Goal: Information Seeking & Learning: Learn about a topic

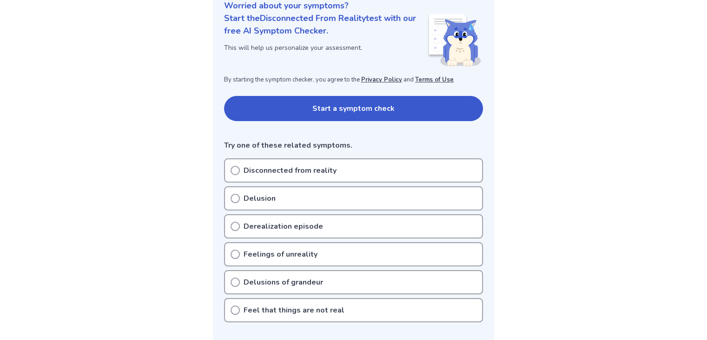
scroll to position [121, 0]
click at [232, 225] on icon at bounding box center [235, 225] width 9 height 9
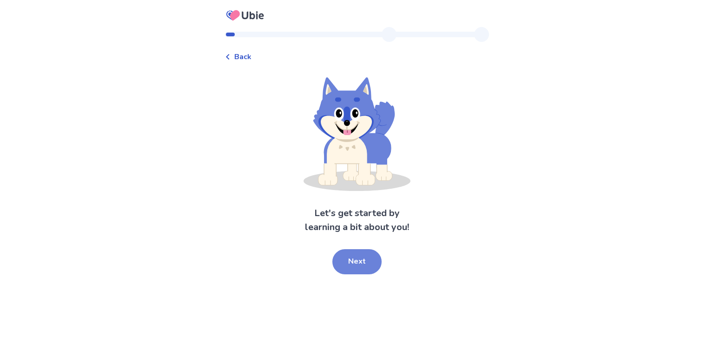
click at [358, 265] on button "Next" at bounding box center [357, 261] width 49 height 25
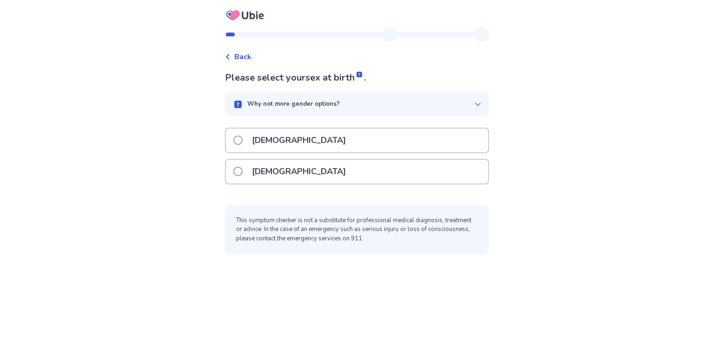
click at [243, 140] on span at bounding box center [237, 139] width 9 height 9
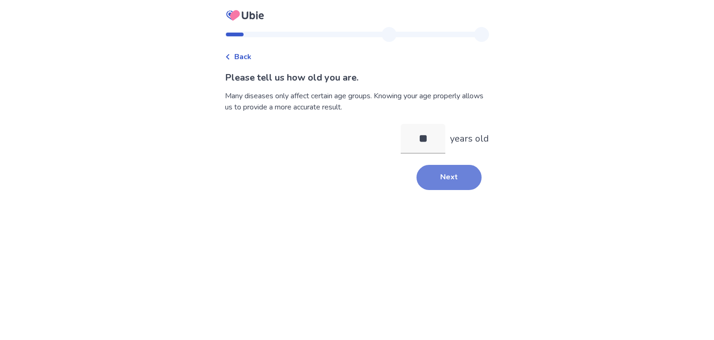
type input "**"
click at [451, 185] on button "Next" at bounding box center [449, 177] width 65 height 25
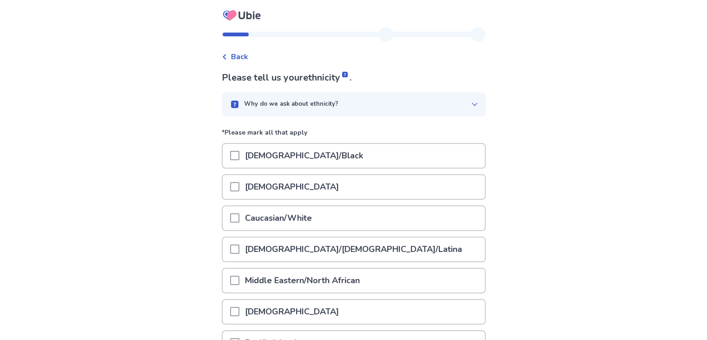
click at [240, 218] on span at bounding box center [234, 217] width 9 height 9
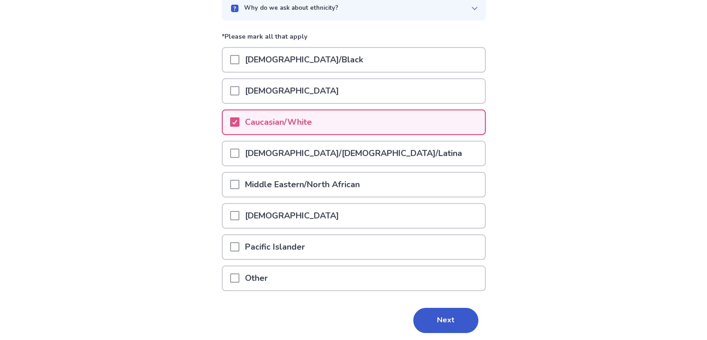
scroll to position [127, 0]
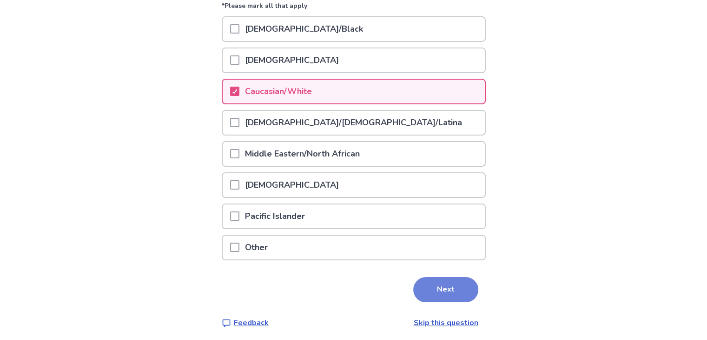
click at [450, 292] on button "Next" at bounding box center [445, 289] width 65 height 25
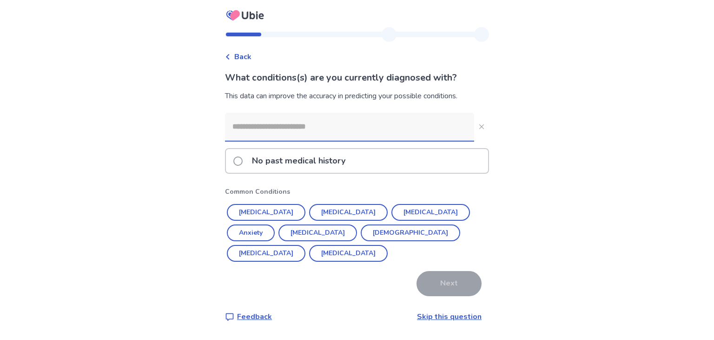
click at [317, 126] on input at bounding box center [349, 127] width 249 height 28
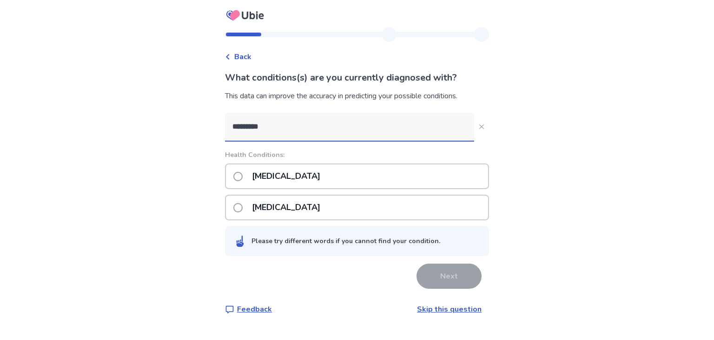
type input "*********"
click at [243, 206] on span at bounding box center [237, 207] width 9 height 9
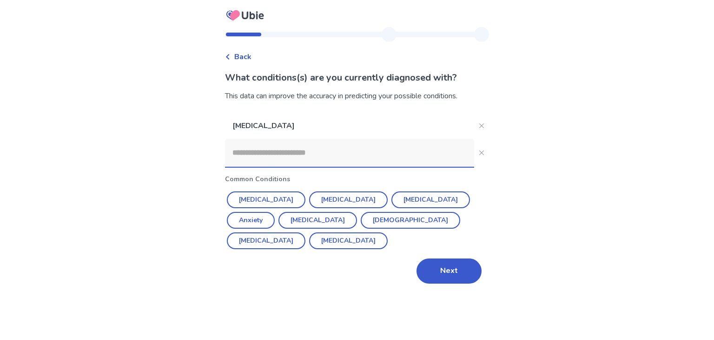
click at [275, 154] on input at bounding box center [349, 153] width 249 height 28
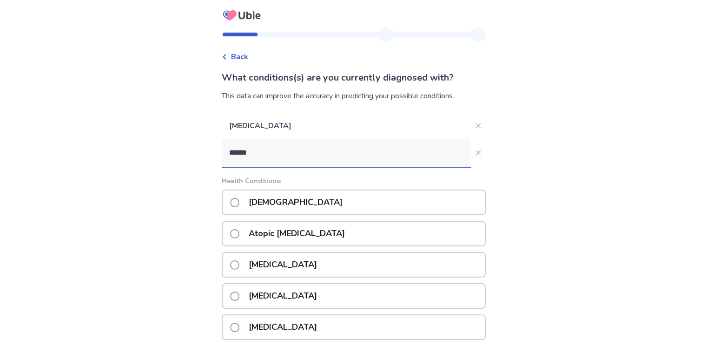
type input "******"
click at [236, 207] on label "Asthma" at bounding box center [289, 202] width 118 height 24
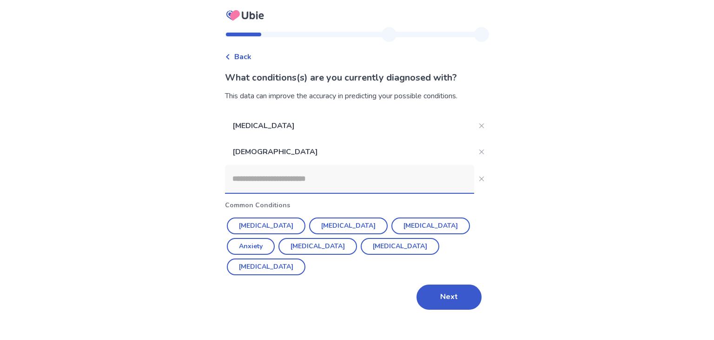
click at [264, 188] on input at bounding box center [349, 179] width 249 height 28
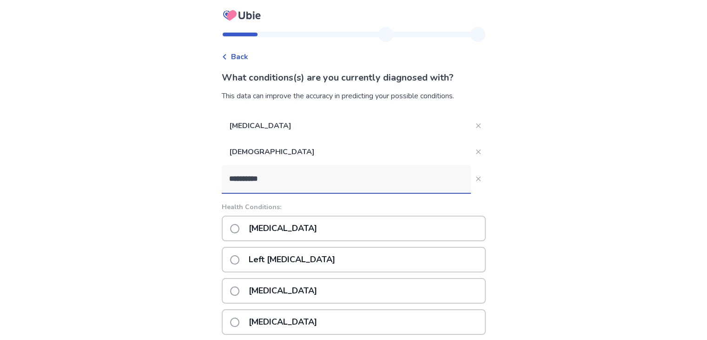
type input "**********"
click at [240, 226] on span at bounding box center [234, 228] width 9 height 9
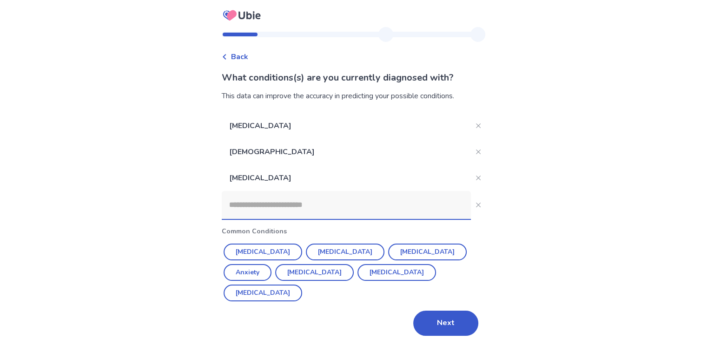
click at [274, 211] on input at bounding box center [346, 205] width 249 height 28
click at [476, 177] on icon "Close" at bounding box center [478, 177] width 5 height 5
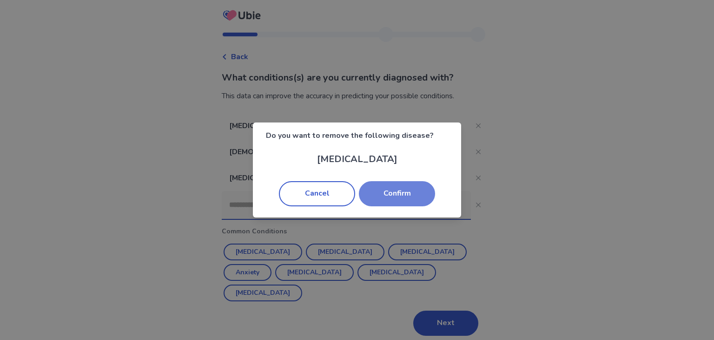
click at [429, 190] on button "Confirm" at bounding box center [397, 193] width 76 height 25
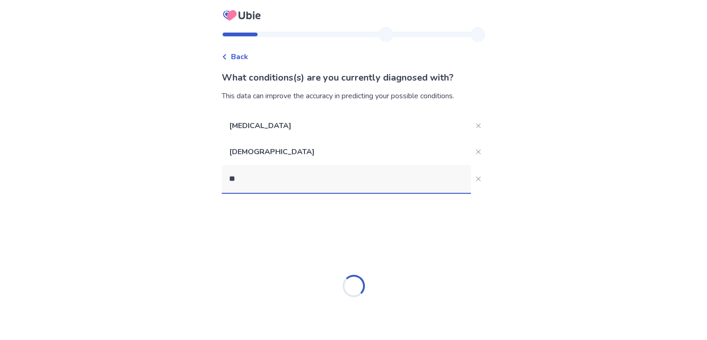
type input "*"
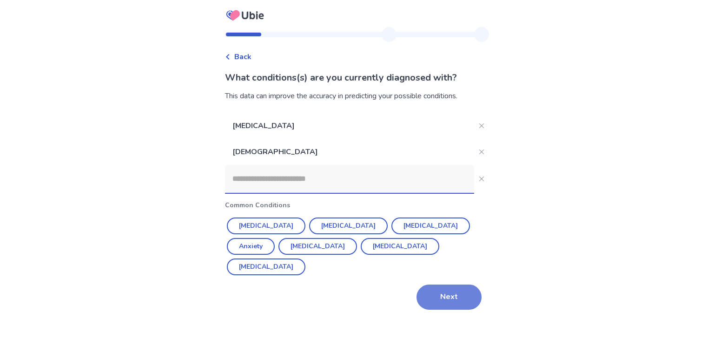
click at [454, 293] on button "Next" at bounding box center [449, 296] width 65 height 25
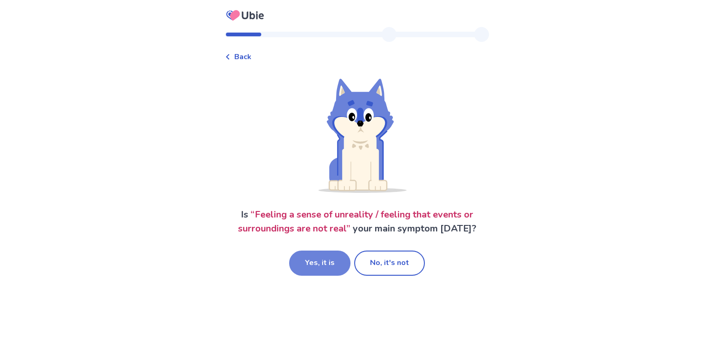
click at [330, 266] on button "Yes, it is" at bounding box center [319, 262] width 61 height 25
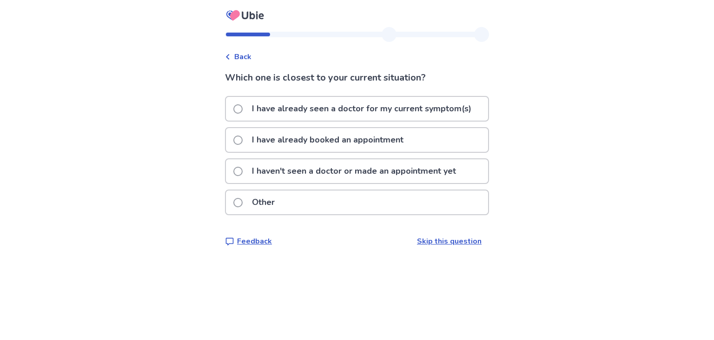
click at [240, 171] on span at bounding box center [237, 170] width 9 height 9
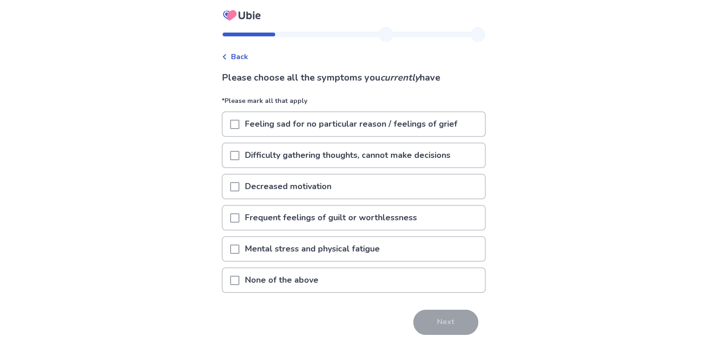
click at [240, 123] on span at bounding box center [234, 124] width 9 height 9
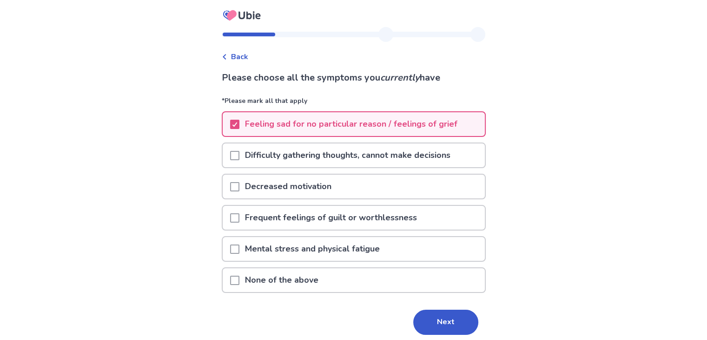
click at [233, 153] on div "Difficulty gathering thoughts, cannot make decisions" at bounding box center [354, 155] width 262 height 24
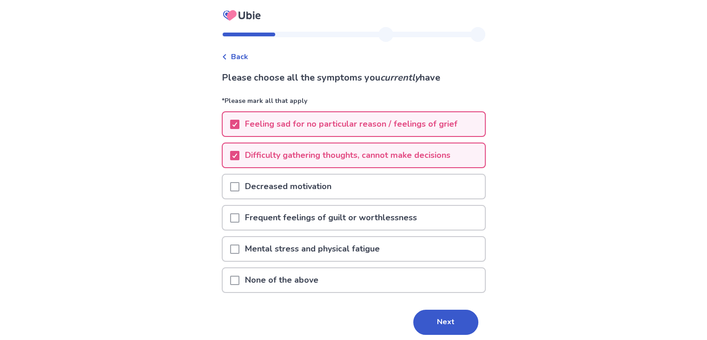
click at [236, 185] on span at bounding box center [234, 186] width 9 height 9
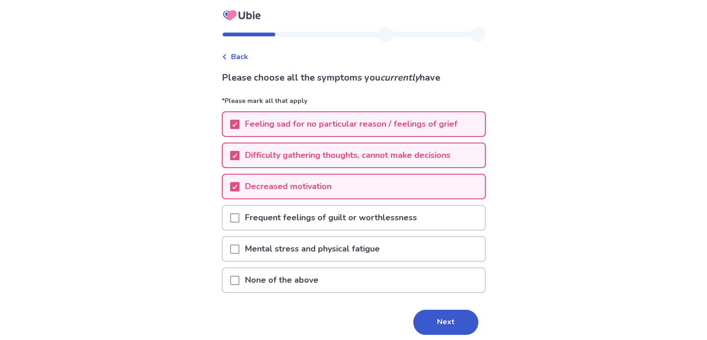
click at [240, 221] on div at bounding box center [234, 218] width 9 height 24
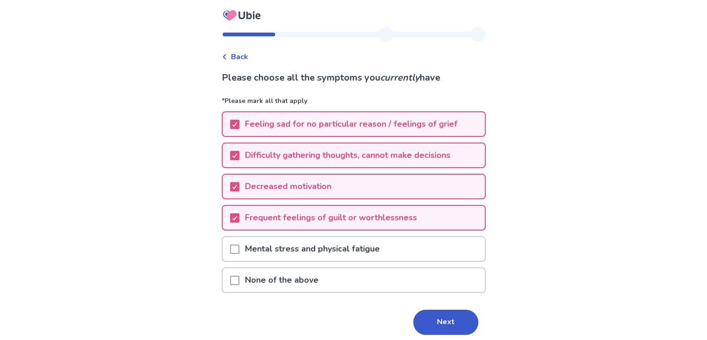
click at [239, 245] on span at bounding box center [234, 248] width 9 height 9
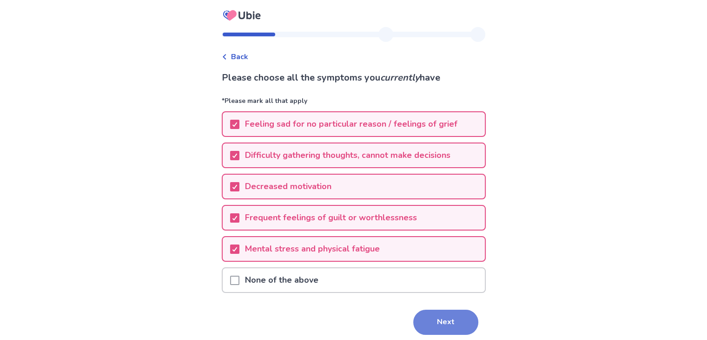
click at [439, 326] on button "Next" at bounding box center [445, 321] width 65 height 25
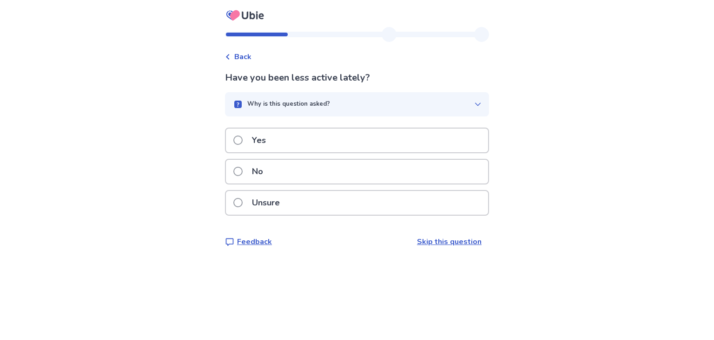
click at [242, 143] on span at bounding box center [237, 139] width 9 height 9
click at [241, 140] on span at bounding box center [237, 139] width 9 height 9
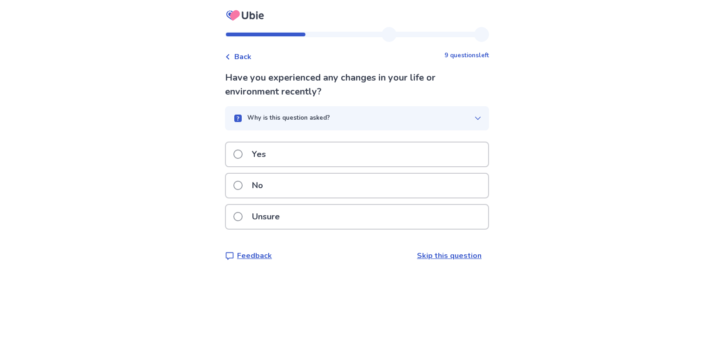
click at [243, 184] on span at bounding box center [237, 184] width 9 height 9
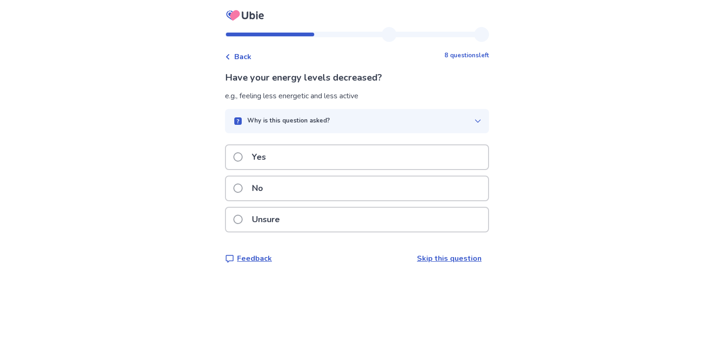
click at [243, 153] on span at bounding box center [237, 156] width 9 height 9
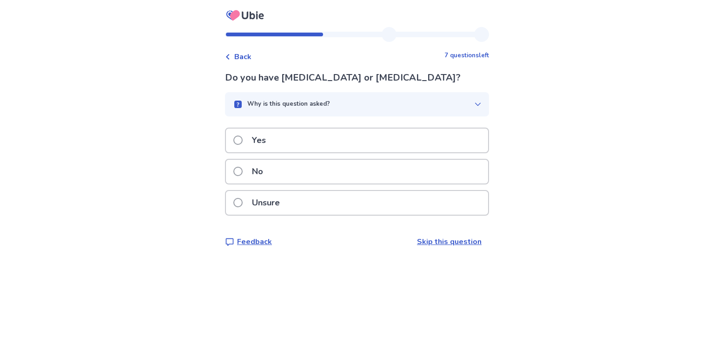
click at [243, 172] on span at bounding box center [237, 170] width 9 height 9
click at [246, 144] on label "Yes" at bounding box center [252, 140] width 38 height 24
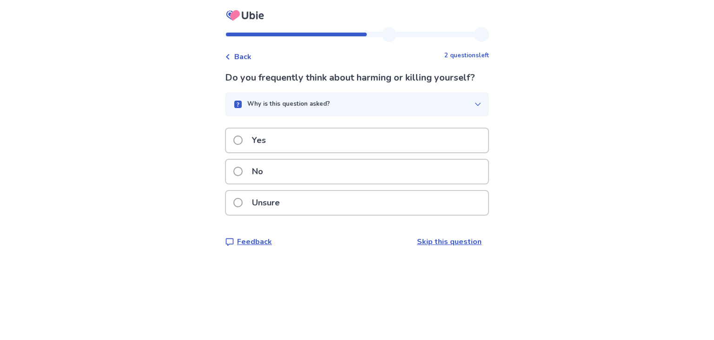
click at [243, 168] on span at bounding box center [237, 170] width 9 height 9
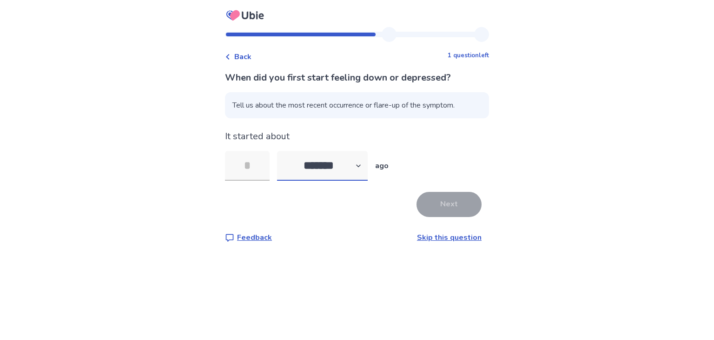
click at [318, 170] on select "******* ****** ******* ******** *******" at bounding box center [322, 166] width 91 height 30
select select "*"
click at [283, 151] on select "******* ****** ******* ******** *******" at bounding box center [322, 166] width 91 height 30
click at [259, 168] on input "tel" at bounding box center [247, 166] width 45 height 30
type input "*"
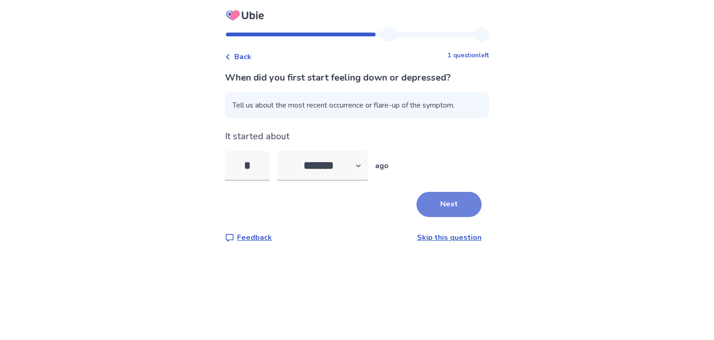
click at [440, 202] on button "Next" at bounding box center [449, 204] width 65 height 25
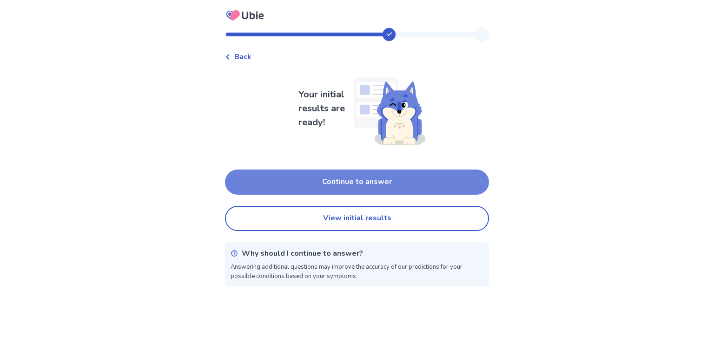
click at [404, 187] on button "Continue to answer" at bounding box center [357, 181] width 264 height 25
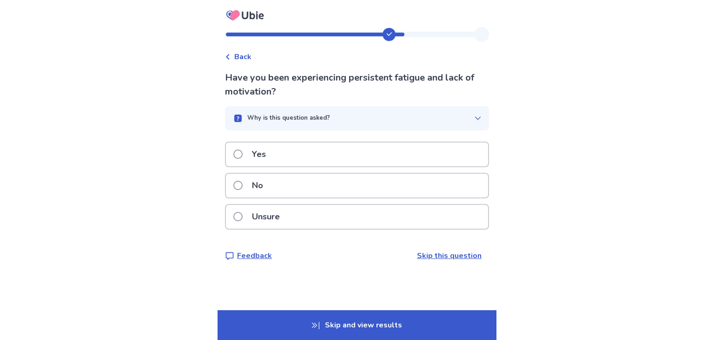
click at [242, 161] on label "Yes" at bounding box center [252, 154] width 38 height 24
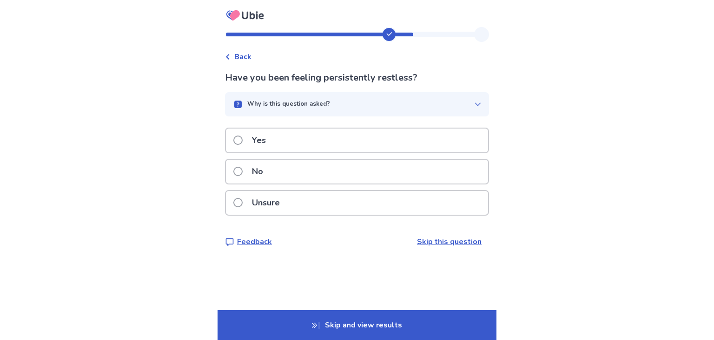
click at [241, 144] on span at bounding box center [237, 139] width 9 height 9
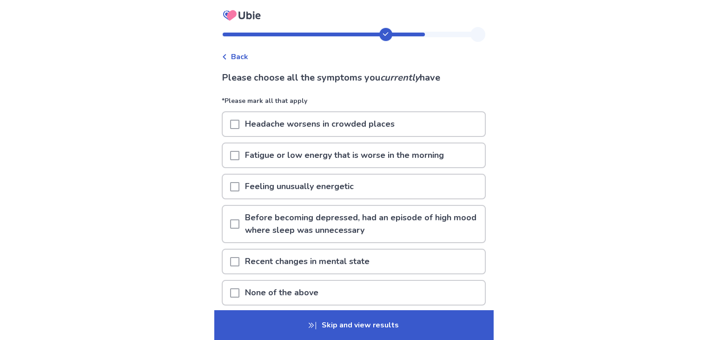
click at [238, 155] on span at bounding box center [234, 155] width 9 height 9
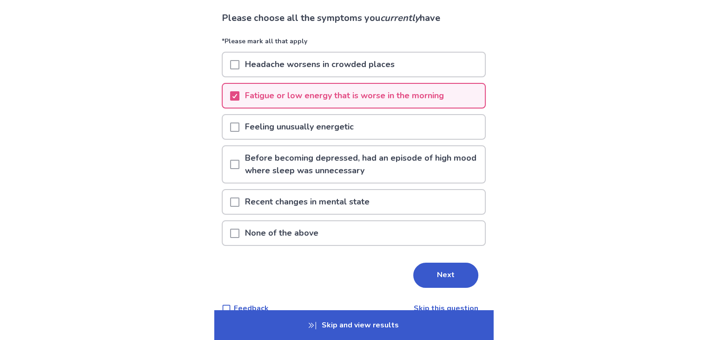
scroll to position [61, 0]
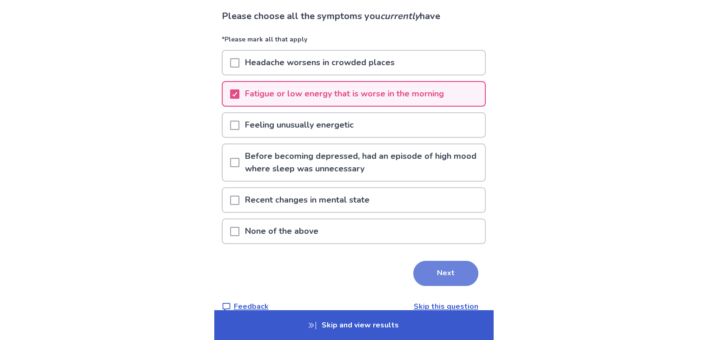
click at [443, 268] on button "Next" at bounding box center [445, 272] width 65 height 25
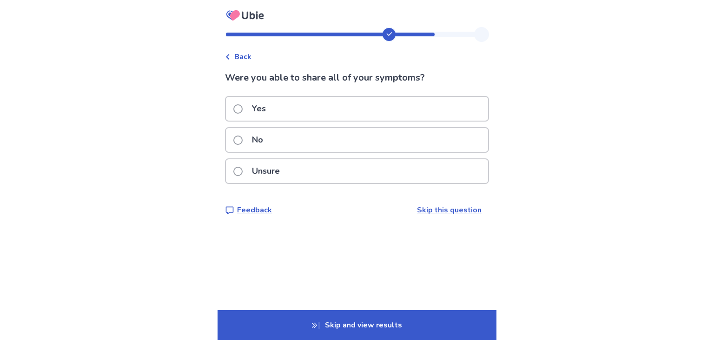
click at [257, 114] on p "Yes" at bounding box center [258, 109] width 25 height 24
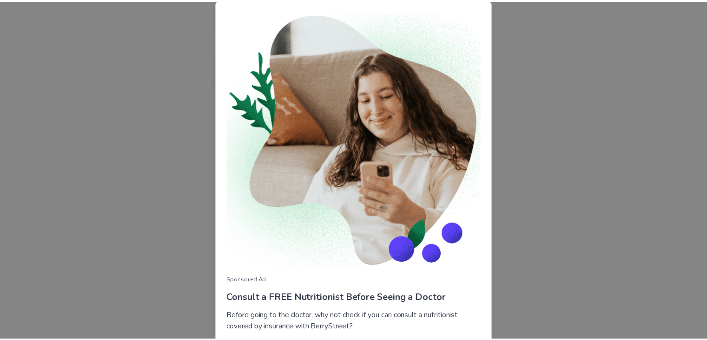
scroll to position [67, 0]
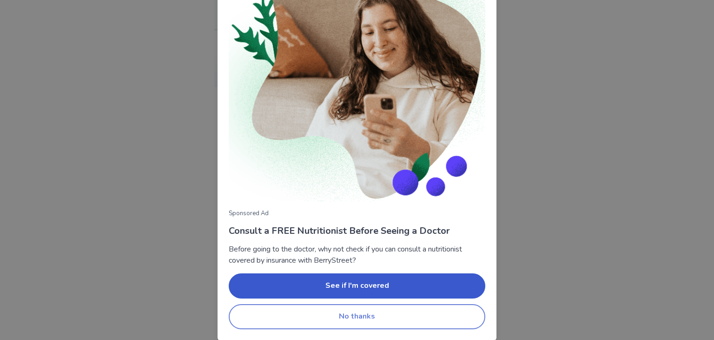
click at [443, 326] on button "No thanks" at bounding box center [357, 316] width 257 height 25
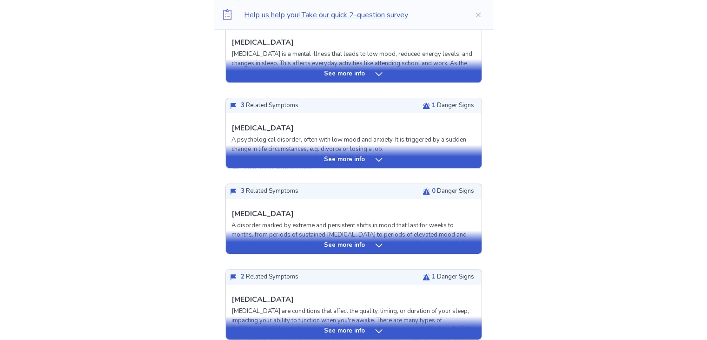
scroll to position [280, 0]
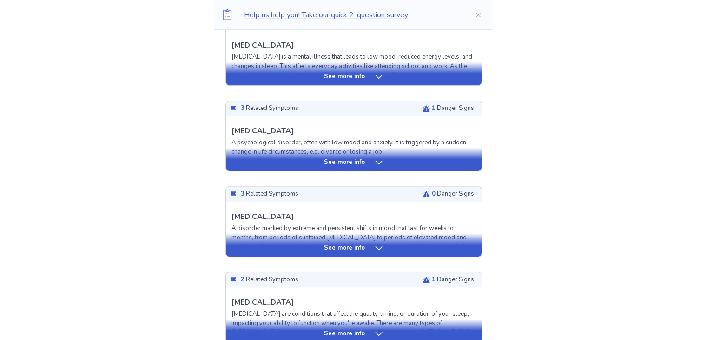
click at [368, 163] on div "See more info" at bounding box center [354, 162] width 256 height 9
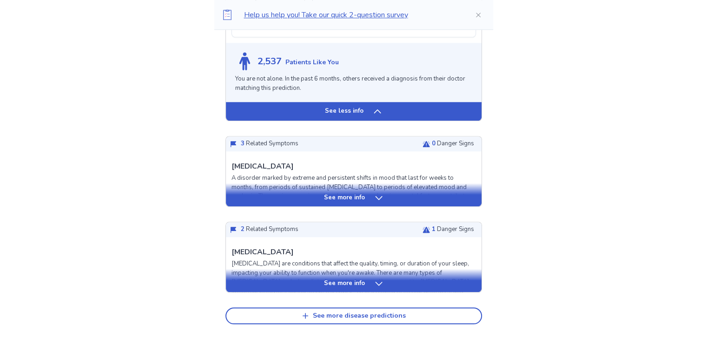
scroll to position [819, 0]
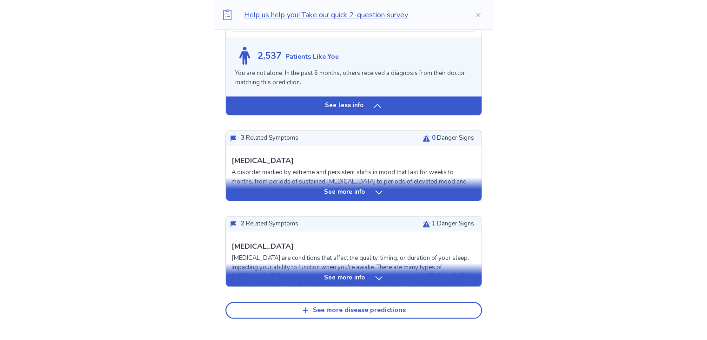
click at [350, 197] on p "See more info" at bounding box center [344, 191] width 41 height 9
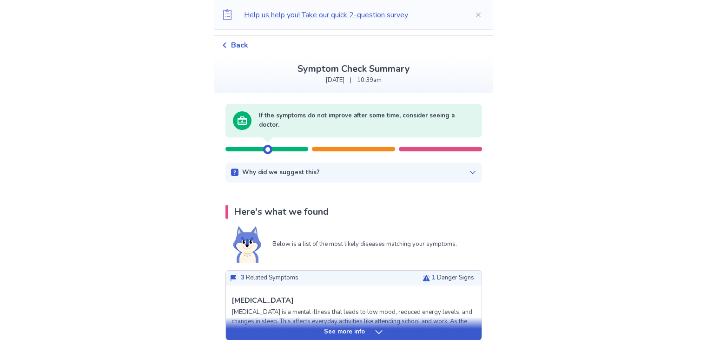
scroll to position [24, 0]
